Goal: Task Accomplishment & Management: Complete application form

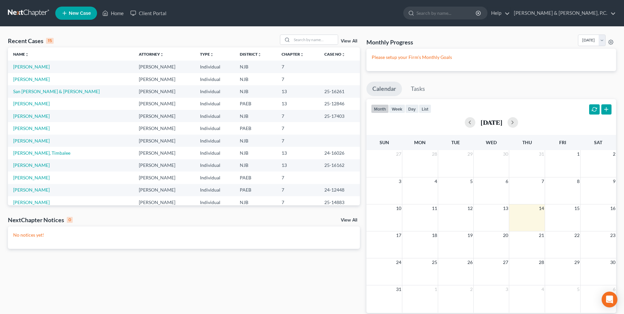
click at [49, 68] on td "[PERSON_NAME]" at bounding box center [71, 66] width 126 height 12
click at [42, 68] on link "[PERSON_NAME]" at bounding box center [31, 67] width 36 height 6
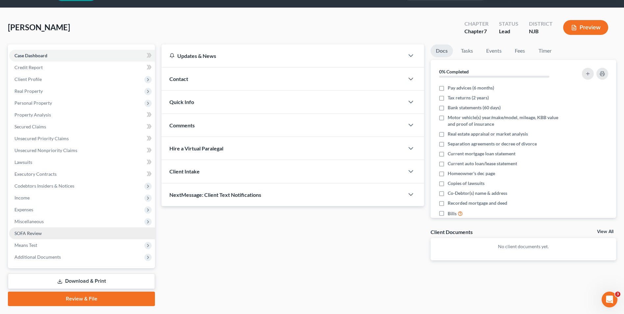
scroll to position [36, 0]
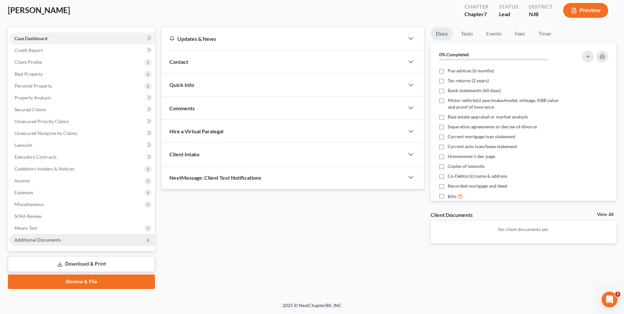
click at [45, 239] on span "Additional Documents" at bounding box center [37, 240] width 46 height 6
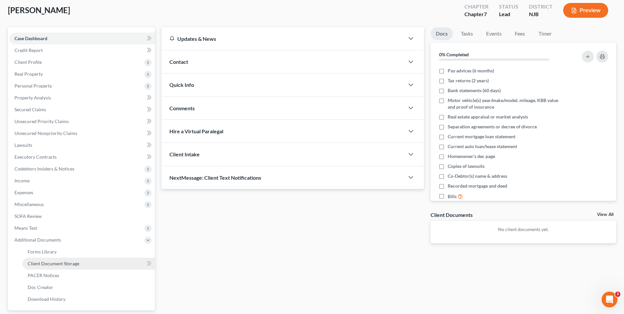
click at [66, 266] on link "Client Document Storage" at bounding box center [88, 263] width 133 height 12
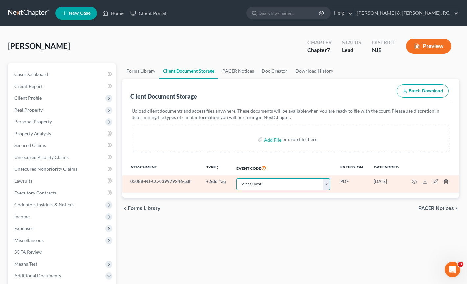
click at [327, 184] on select "Select Event 20 Largest Unsecured Creditors Amended Attorney Compensation State…" at bounding box center [282, 184] width 93 height 12
select select "9"
click at [236, 178] on select "Select Event 20 Largest Unsecured Creditors Amended Attorney Compensation State…" at bounding box center [282, 184] width 93 height 12
click at [412, 182] on icon "button" at bounding box center [414, 182] width 5 height 4
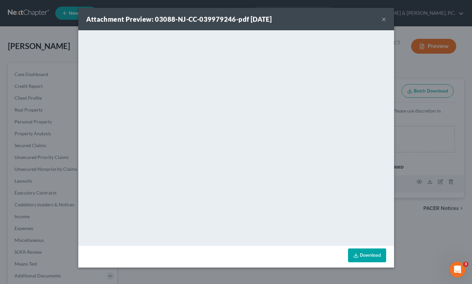
click at [382, 18] on button "×" at bounding box center [383, 19] width 5 height 8
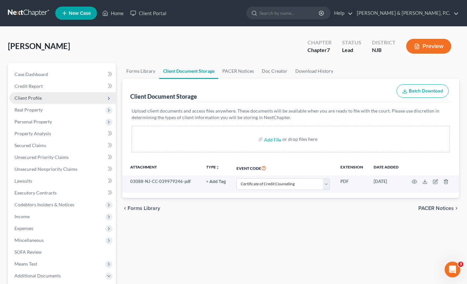
click at [24, 99] on span "Client Profile" at bounding box center [27, 98] width 27 height 6
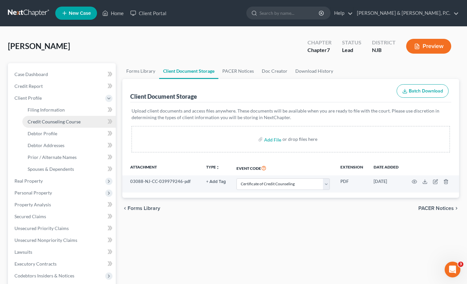
click at [40, 119] on span "Credit Counseling Course" at bounding box center [54, 122] width 53 height 6
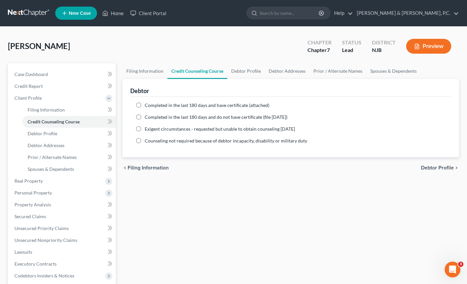
click at [145, 105] on label "Completed in the last 180 days and have certificate (attached)" at bounding box center [207, 105] width 125 height 7
click at [147, 105] on input "Completed in the last 180 days and have certificate (attached)" at bounding box center [149, 104] width 4 height 4
radio input "true"
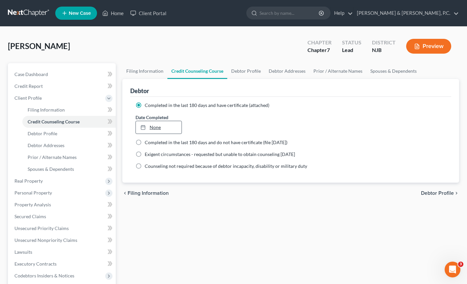
type input "[DATE]"
click at [158, 129] on link "None" at bounding box center [159, 127] width 46 height 12
click at [436, 194] on span "Debtor Profile" at bounding box center [437, 192] width 33 height 5
select select "0"
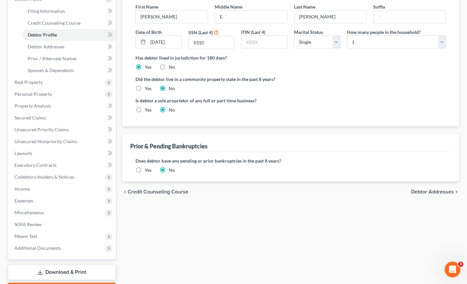
click at [428, 191] on span "Debtor Addresses" at bounding box center [432, 191] width 43 height 5
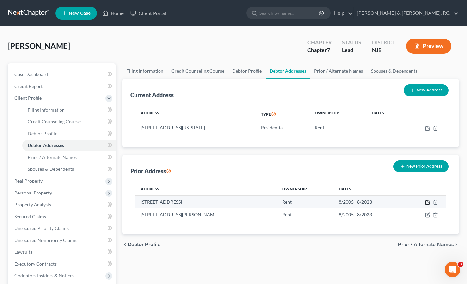
click at [426, 202] on icon "button" at bounding box center [427, 202] width 5 height 5
select select "39"
select select "47"
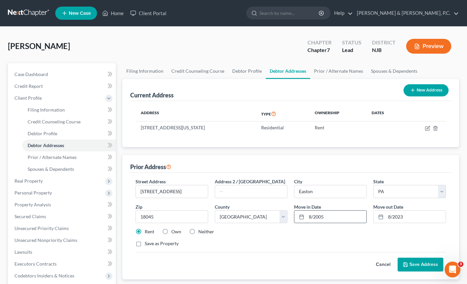
drag, startPoint x: 327, startPoint y: 217, endPoint x: 304, endPoint y: 216, distance: 22.4
click at [304, 216] on div "8/2005" at bounding box center [330, 216] width 73 height 13
type input "11/2018"
click at [415, 220] on input "8/2023" at bounding box center [416, 216] width 60 height 12
type input "8"
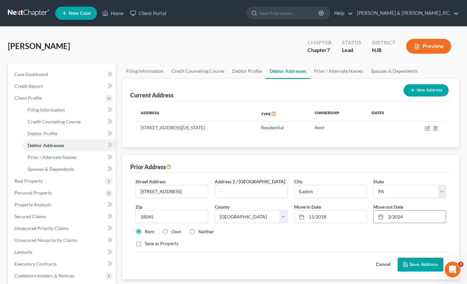
type input "2/2024"
click at [417, 263] on button "Save Address" at bounding box center [421, 264] width 46 height 14
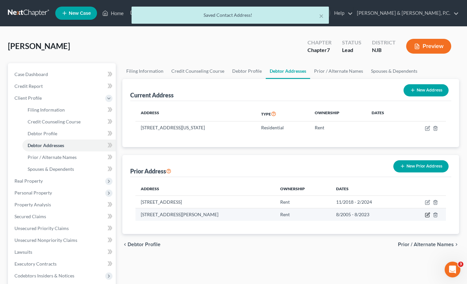
click at [429, 215] on icon "button" at bounding box center [427, 214] width 5 height 5
select select "33"
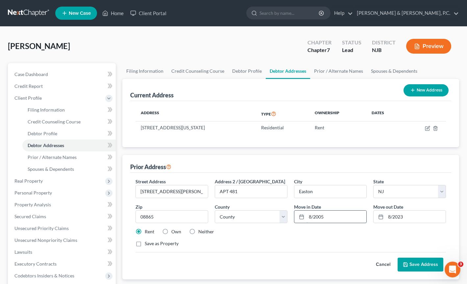
drag, startPoint x: 327, startPoint y: 217, endPoint x: 302, endPoint y: 217, distance: 24.3
click at [302, 217] on div "8/2005" at bounding box center [330, 216] width 73 height 13
type input "11/2018"
click at [405, 214] on input "8/2023" at bounding box center [416, 216] width 60 height 12
drag, startPoint x: 405, startPoint y: 214, endPoint x: 387, endPoint y: 217, distance: 18.2
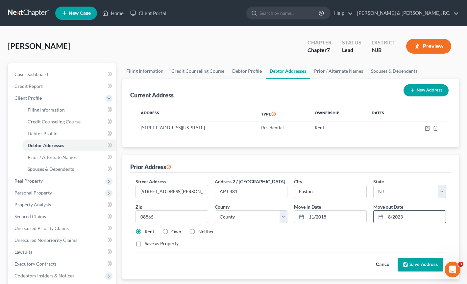
click at [387, 217] on input "8/2023" at bounding box center [416, 216] width 60 height 12
type input "2/2024"
click at [429, 265] on button "Save Address" at bounding box center [421, 264] width 46 height 14
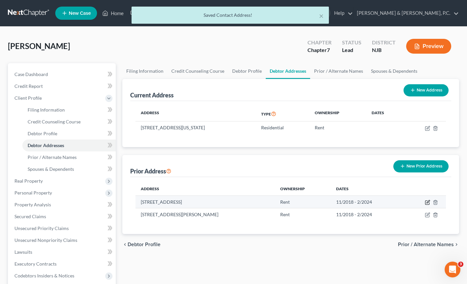
click at [428, 203] on icon "button" at bounding box center [427, 202] width 5 height 5
select select "39"
select select "47"
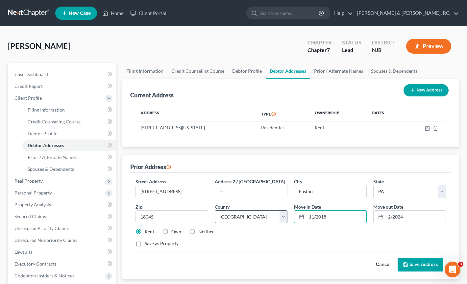
drag, startPoint x: 331, startPoint y: 218, endPoint x: 285, endPoint y: 217, distance: 46.0
click at [285, 217] on div "Street Address * 17 Freedom Terrace Address 2 / [GEOGRAPHIC_DATA] * [GEOGRAPHIC…" at bounding box center [290, 215] width 317 height 74
type input "2/2024"
drag, startPoint x: 387, startPoint y: 218, endPoint x: 382, endPoint y: 218, distance: 5.3
click at [382, 218] on div "2/2024" at bounding box center [409, 216] width 73 height 13
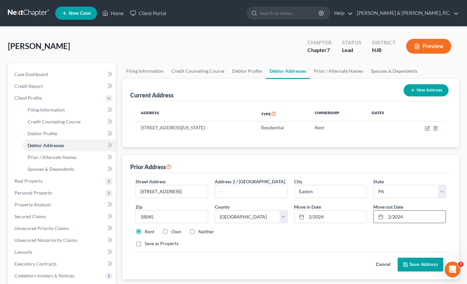
click at [408, 217] on input "2/2024" at bounding box center [416, 216] width 60 height 12
type input "2/2025"
click at [426, 264] on button "Save Address" at bounding box center [421, 264] width 46 height 14
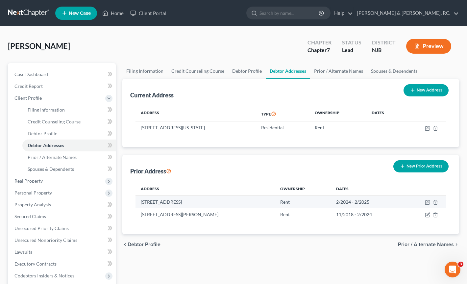
drag, startPoint x: 140, startPoint y: 202, endPoint x: 205, endPoint y: 203, distance: 64.4
click at [205, 203] on td "[STREET_ADDRESS]" at bounding box center [204, 201] width 139 height 12
drag, startPoint x: 205, startPoint y: 203, endPoint x: 194, endPoint y: 203, distance: 10.2
copy td "[STREET_ADDRESS]"
